Goal: Task Accomplishment & Management: Manage account settings

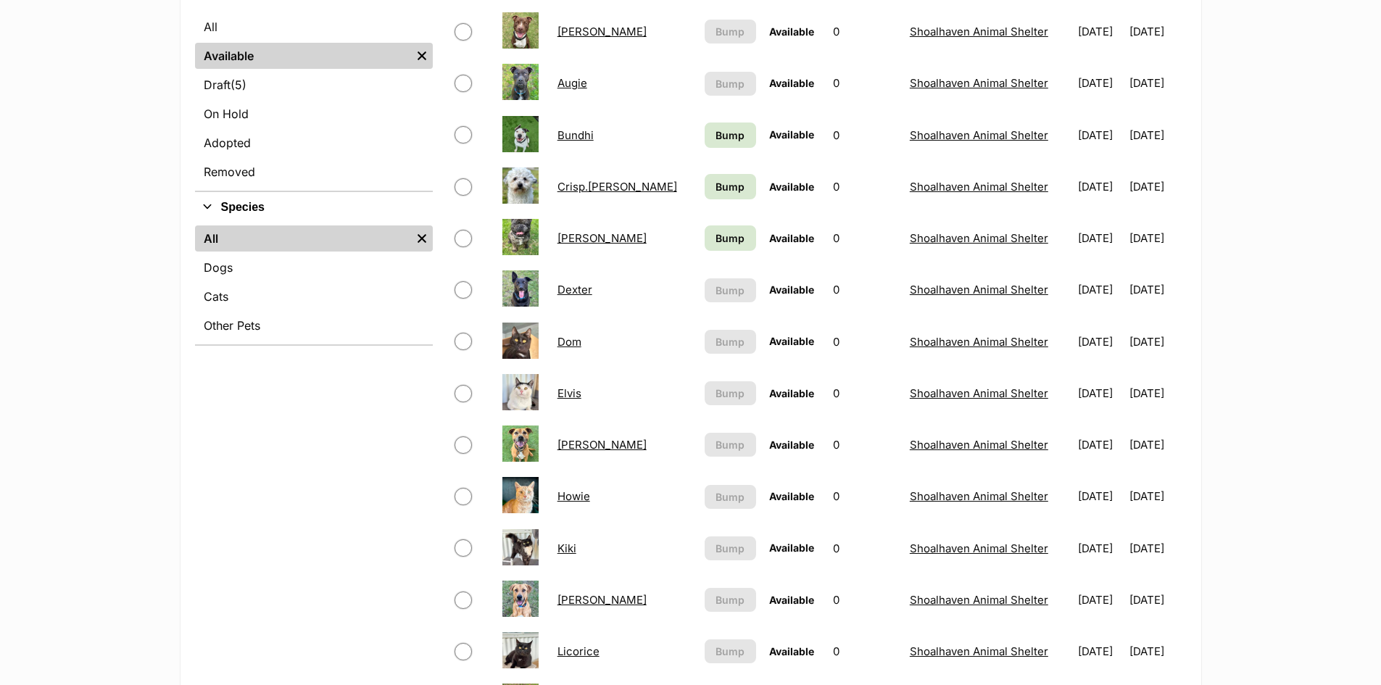
scroll to position [508, 0]
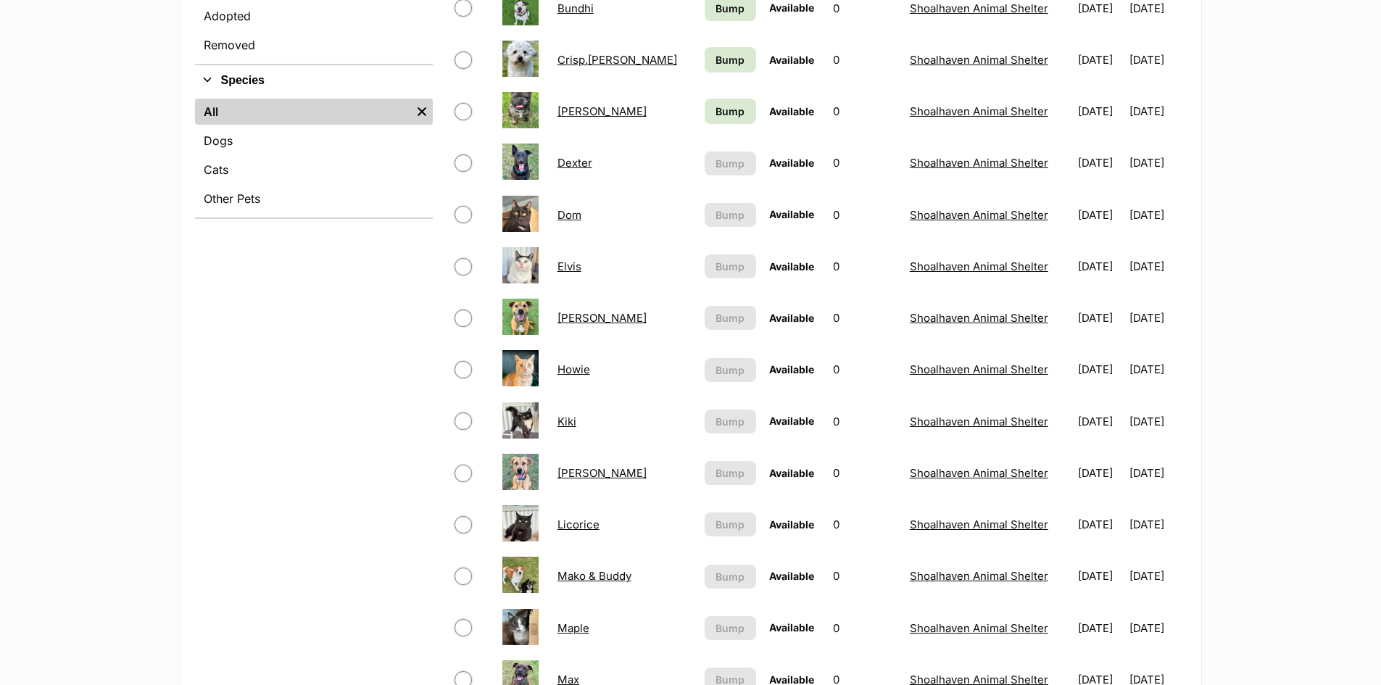
click at [579, 525] on link "Licorice" at bounding box center [579, 525] width 42 height 14
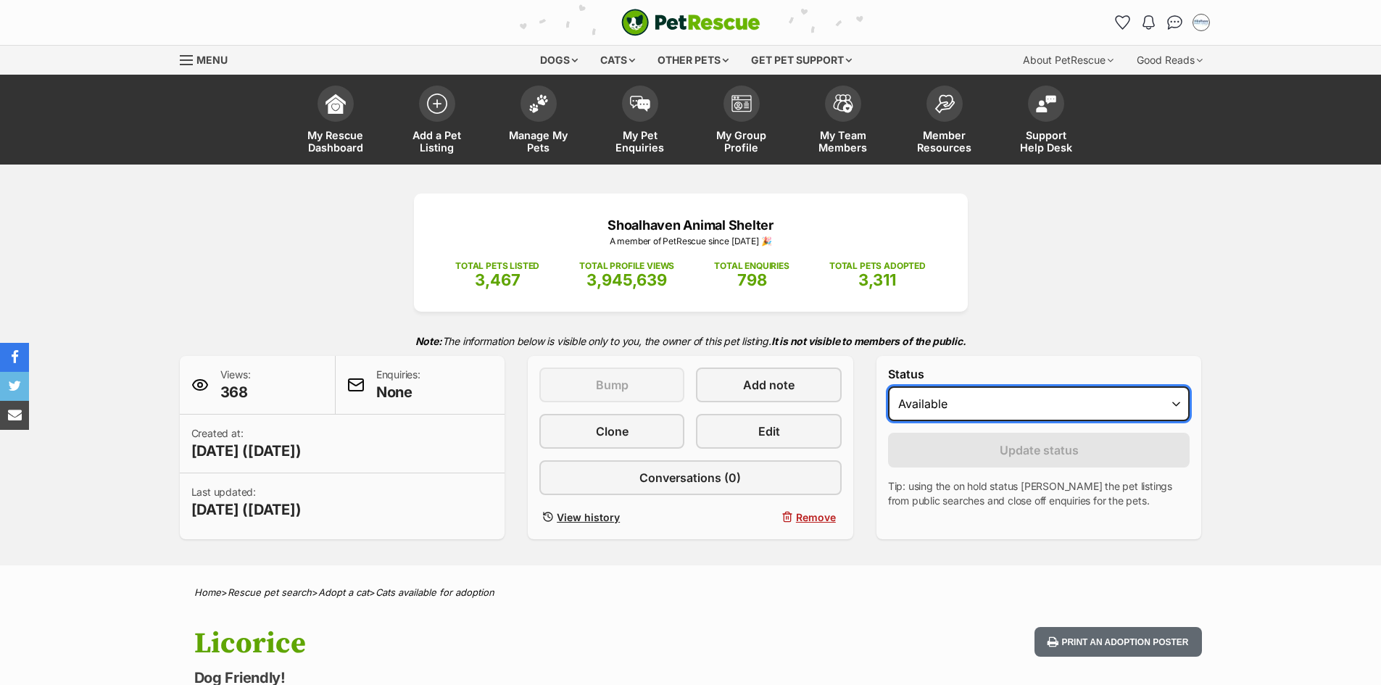
click at [1010, 414] on select "Draft Available On hold Adopted" at bounding box center [1039, 404] width 302 height 35
select select "rehomed"
click at [888, 387] on select "Draft Available On hold Adopted" at bounding box center [1039, 404] width 302 height 35
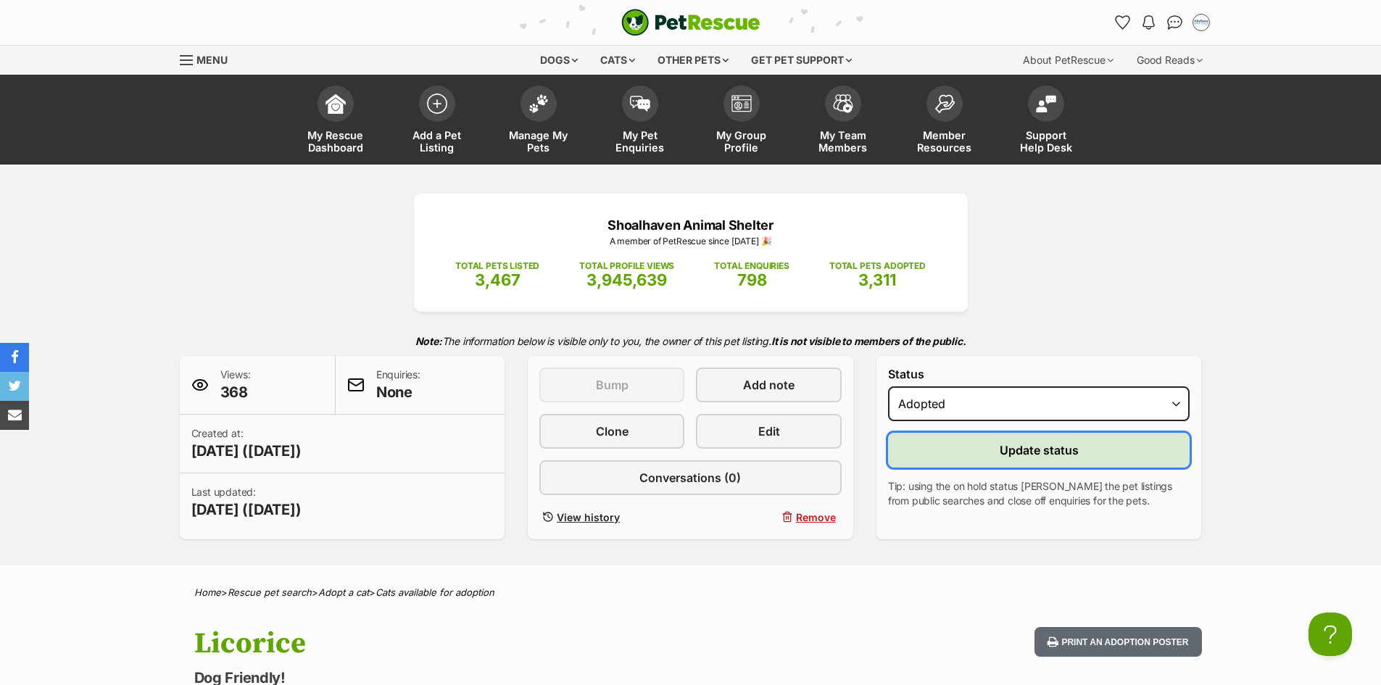
click at [1025, 445] on span "Update status" at bounding box center [1039, 450] width 79 height 17
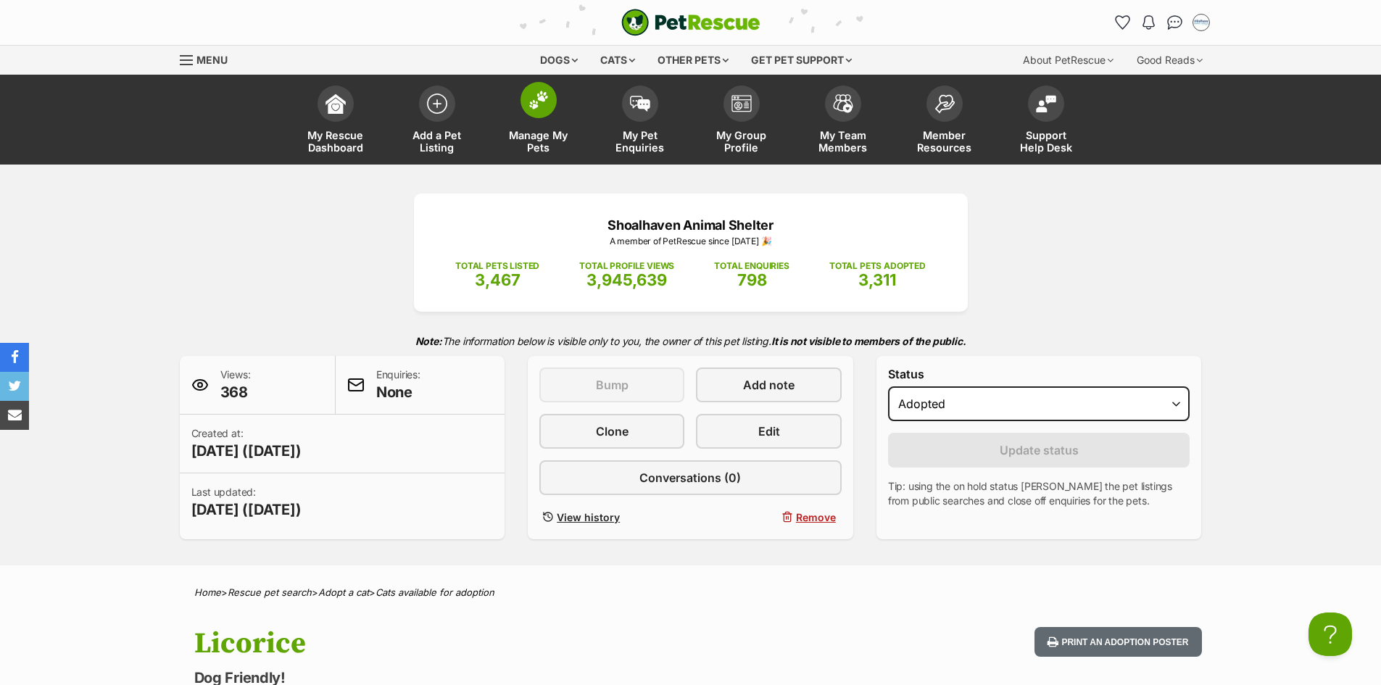
click at [532, 136] on span "Manage My Pets" at bounding box center [538, 141] width 65 height 25
